Goal: Book appointment/travel/reservation

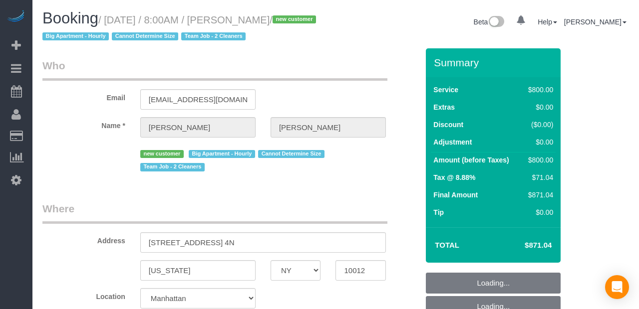
select select "NY"
select select "object:909"
select select "string:stripe-pm_1S57QH4VGloSiKo71V2iCoVP"
select select "spot1"
select select "number:89"
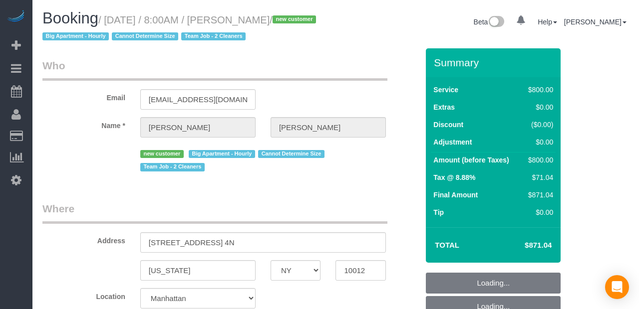
select select "number:72"
select select "number:15"
select select "number:5"
select select "300"
select select "object:1434"
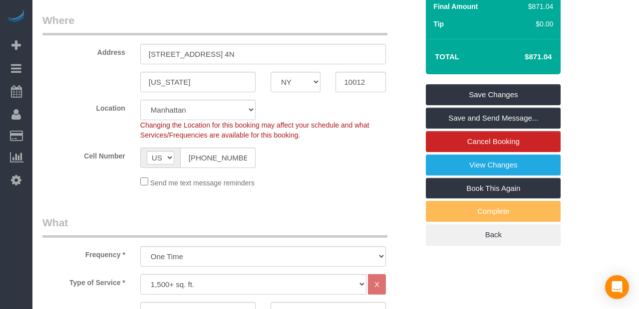
scroll to position [311, 0]
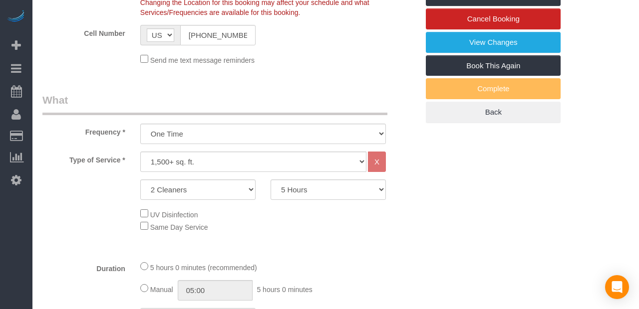
click at [373, 236] on div "Type of Service * Under 1,000 sq. ft. 1,001 - 1,500 sq. ft. 1,500+ sq. ft. Cust…" at bounding box center [230, 202] width 376 height 101
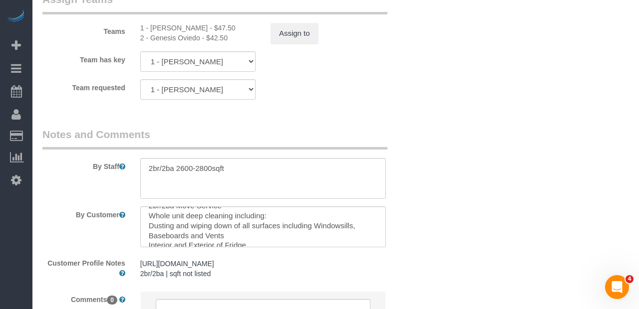
scroll to position [1173, 0]
